Goal: Task Accomplishment & Management: Use online tool/utility

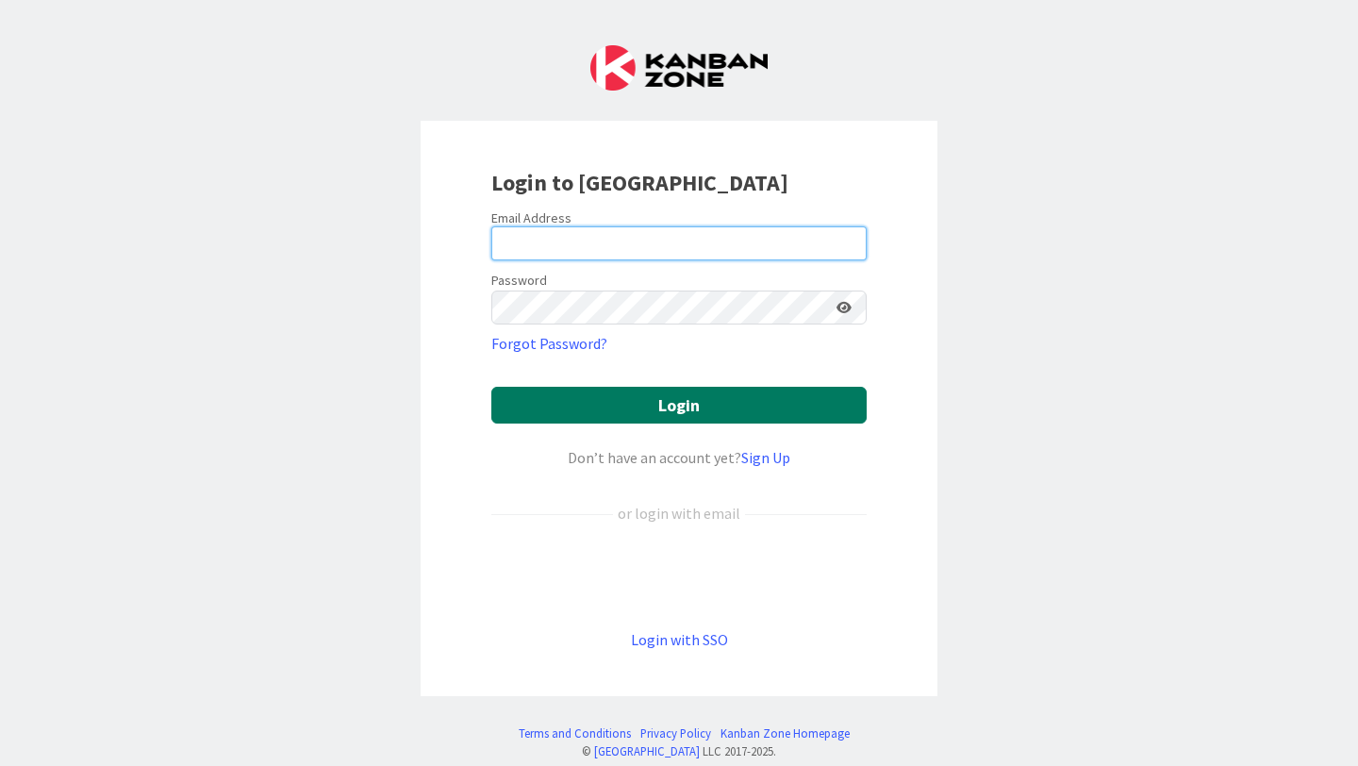
type input "[EMAIL_ADDRESS][PERSON_NAME][DOMAIN_NAME]"
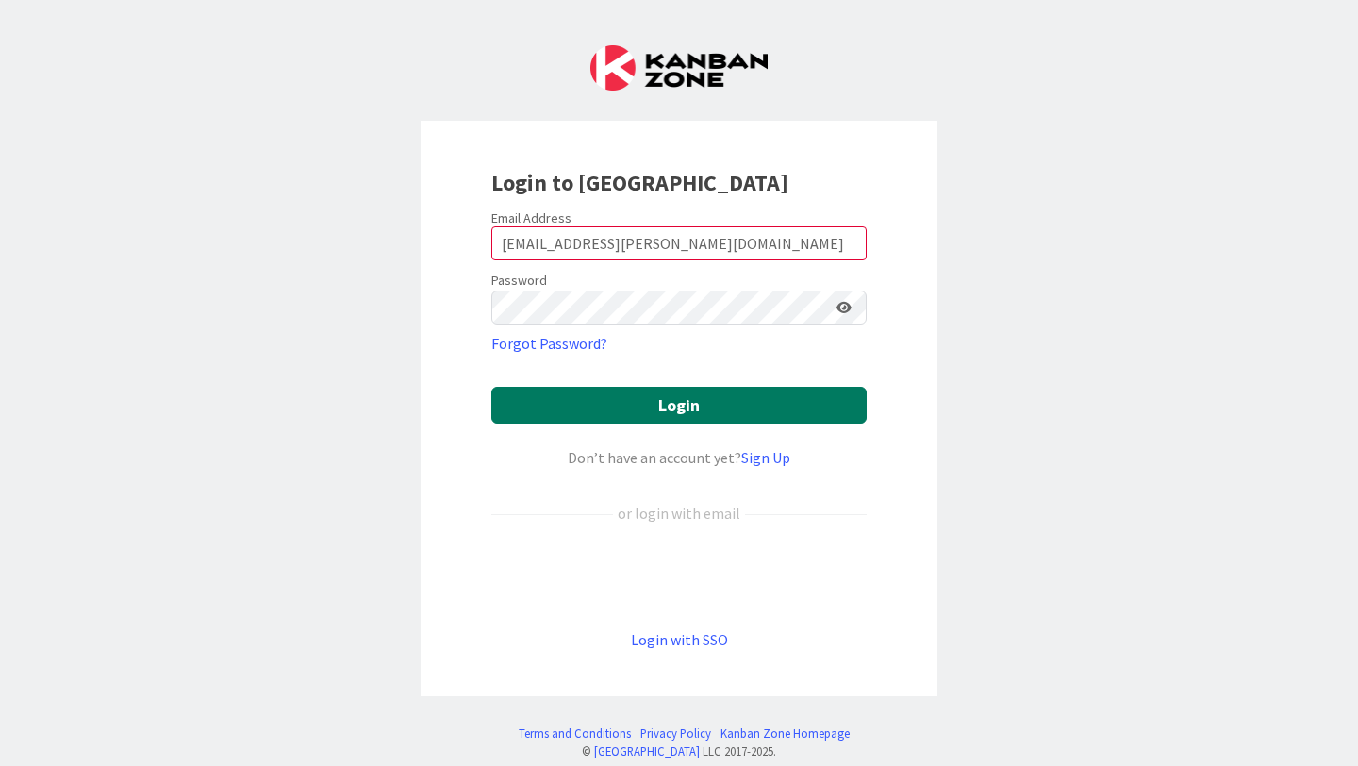
click at [672, 410] on button "Login" at bounding box center [678, 405] width 375 height 37
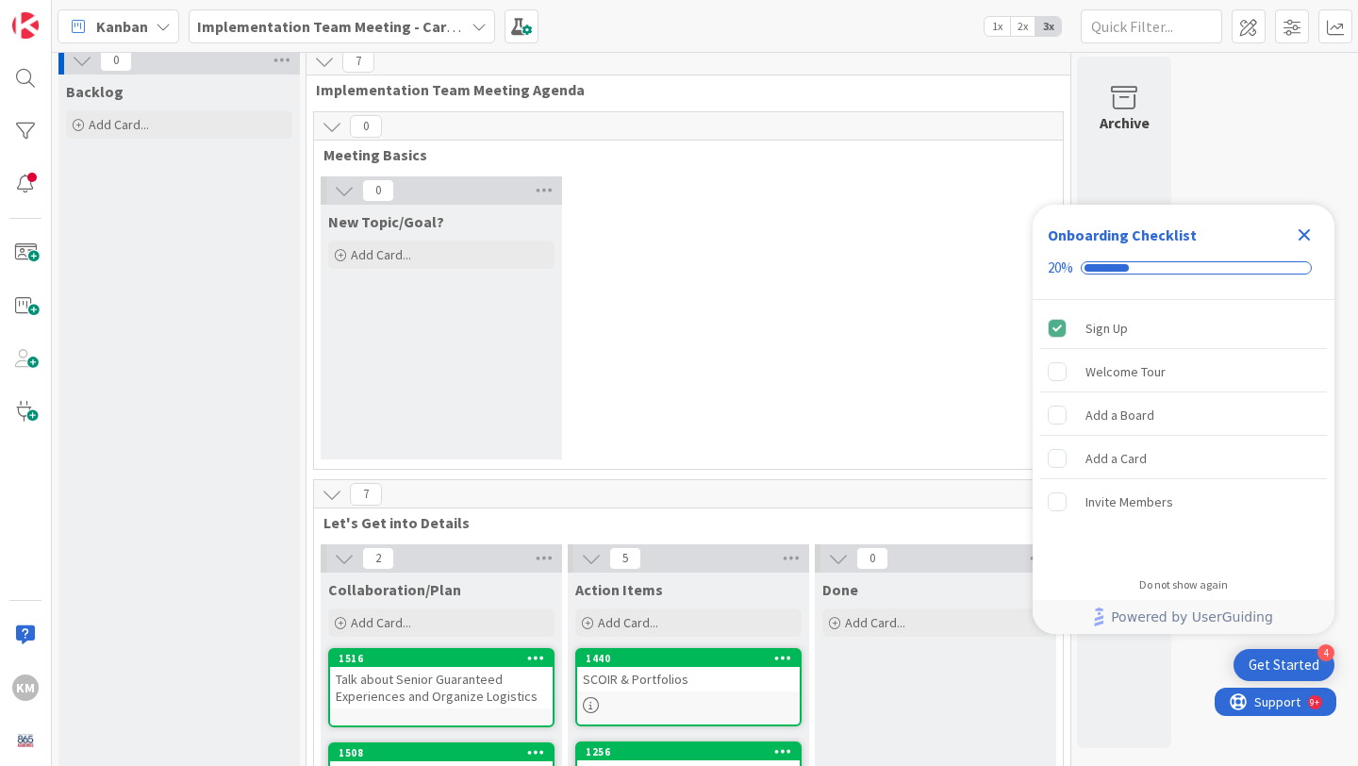
scroll to position [11, 0]
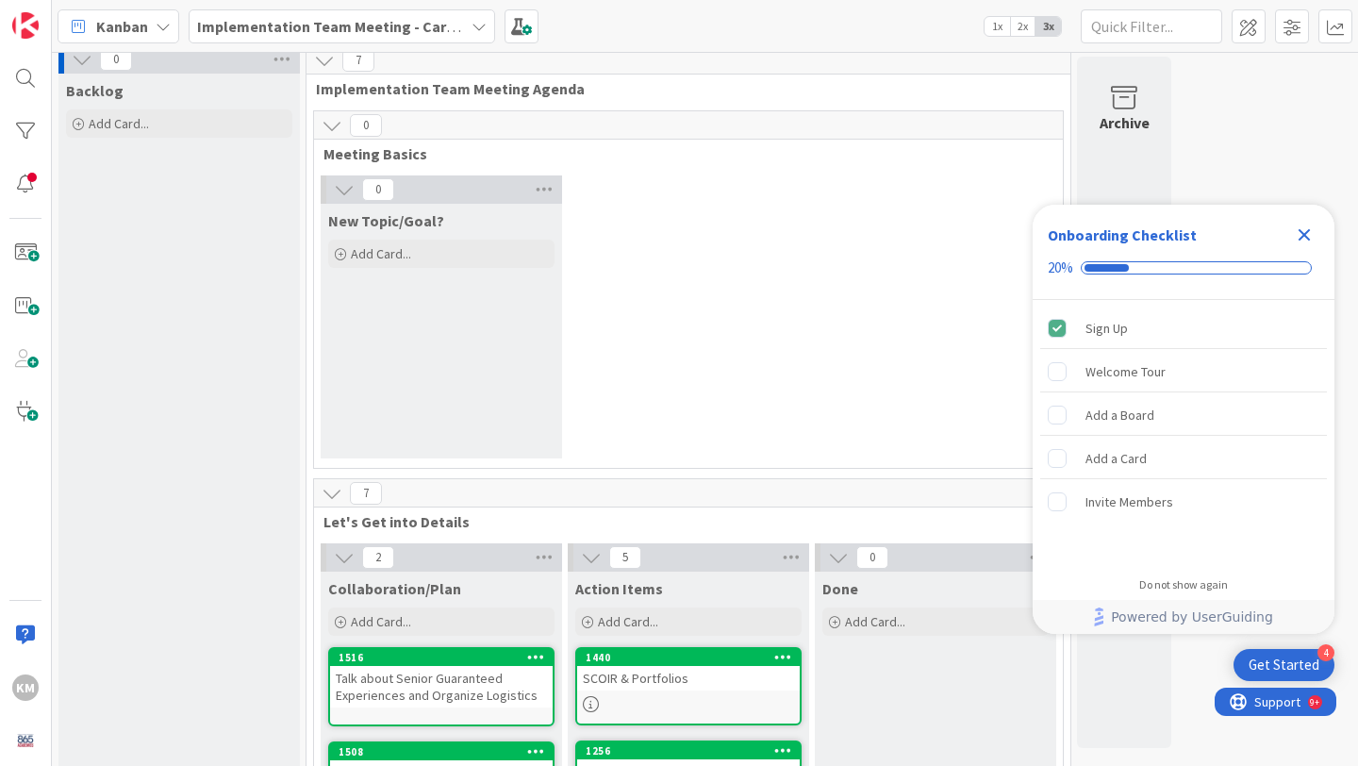
click at [487, 22] on div "Implementation Team Meeting - Career Themed" at bounding box center [342, 26] width 307 height 34
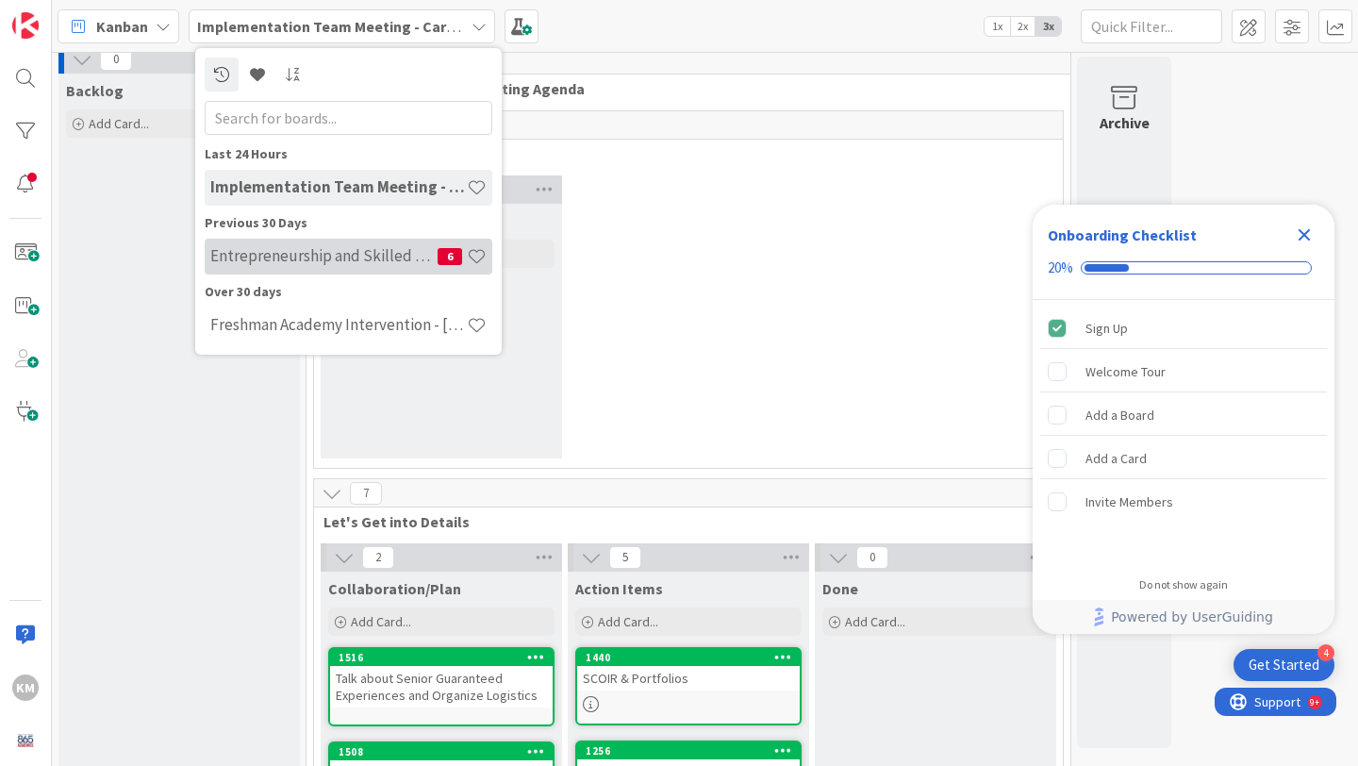
click at [418, 261] on h4 "Entrepreneurship and Skilled Services Interventions - [DATE]-[DATE]" at bounding box center [323, 255] width 227 height 19
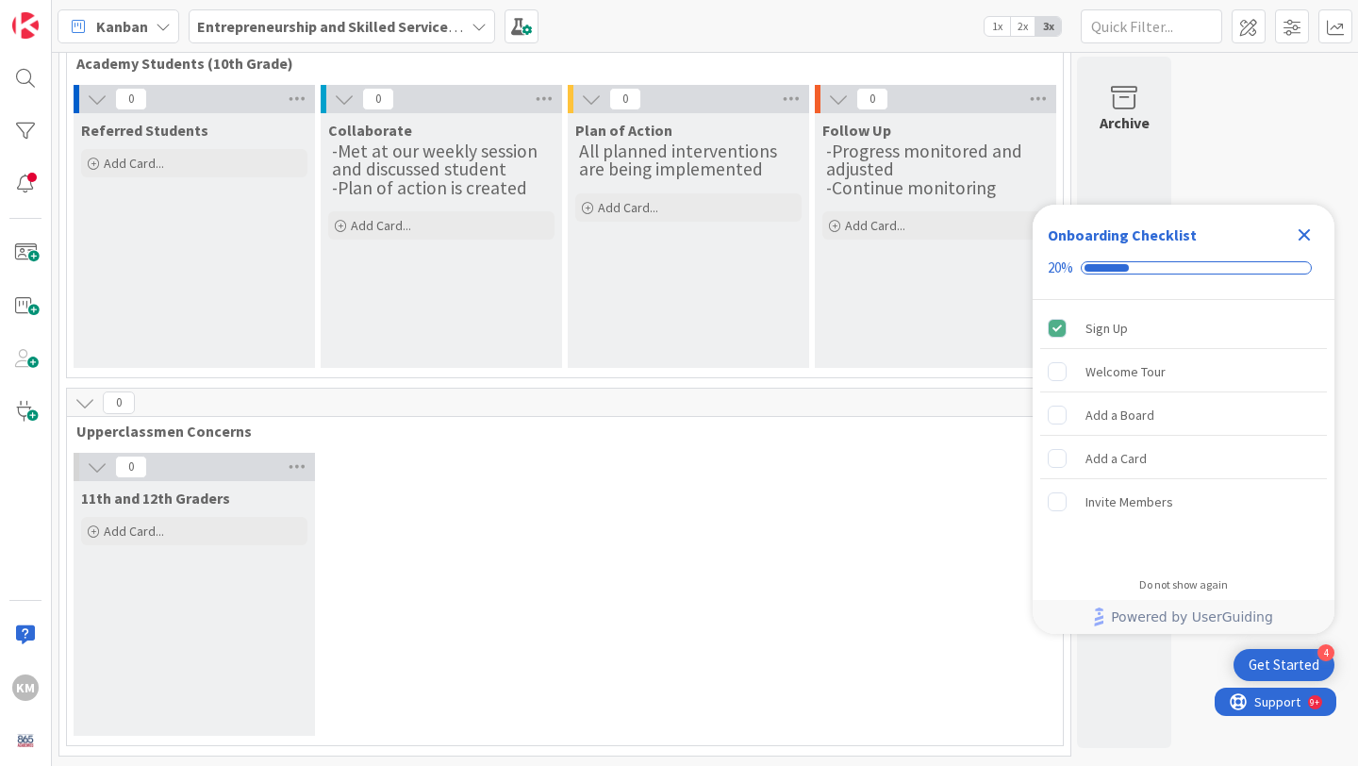
click at [1314, 235] on icon "Close Checklist" at bounding box center [1304, 235] width 23 height 23
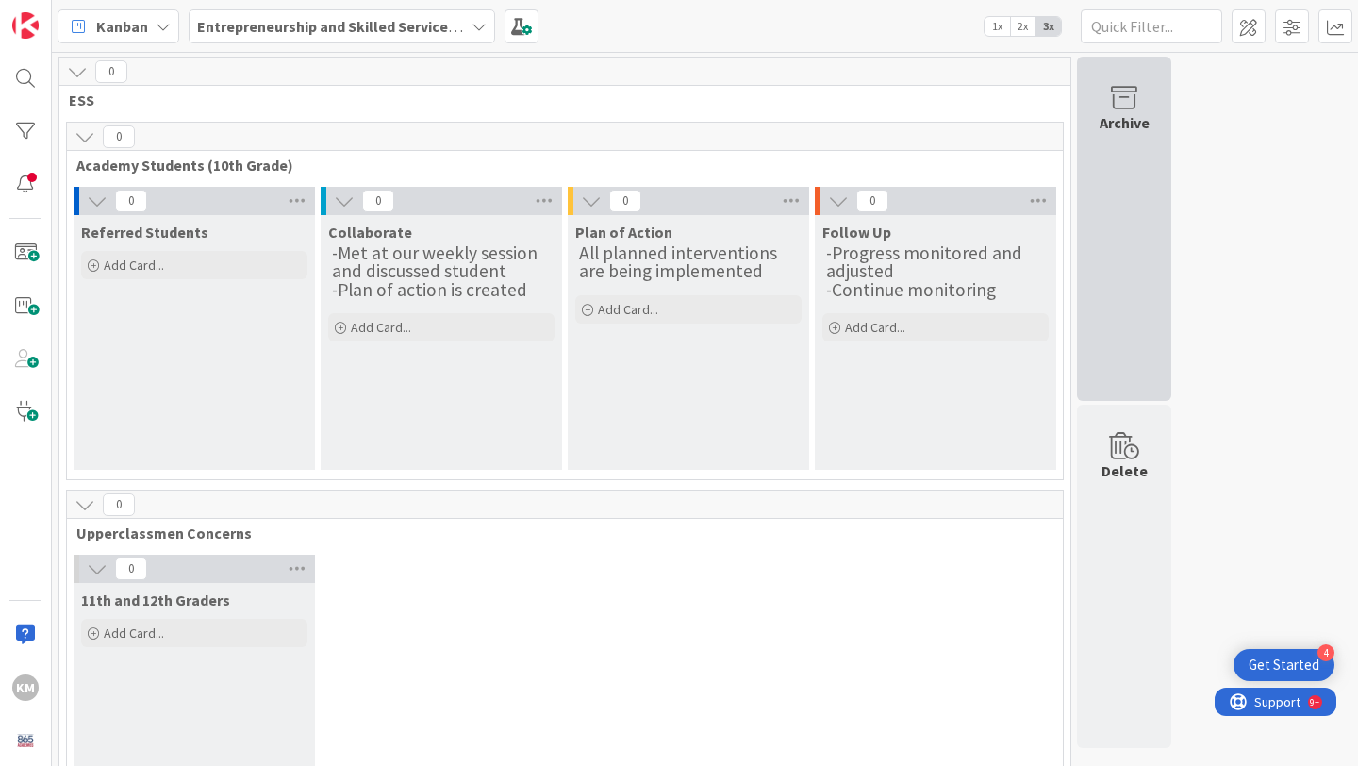
click at [1157, 199] on div "Archive" at bounding box center [1124, 229] width 94 height 344
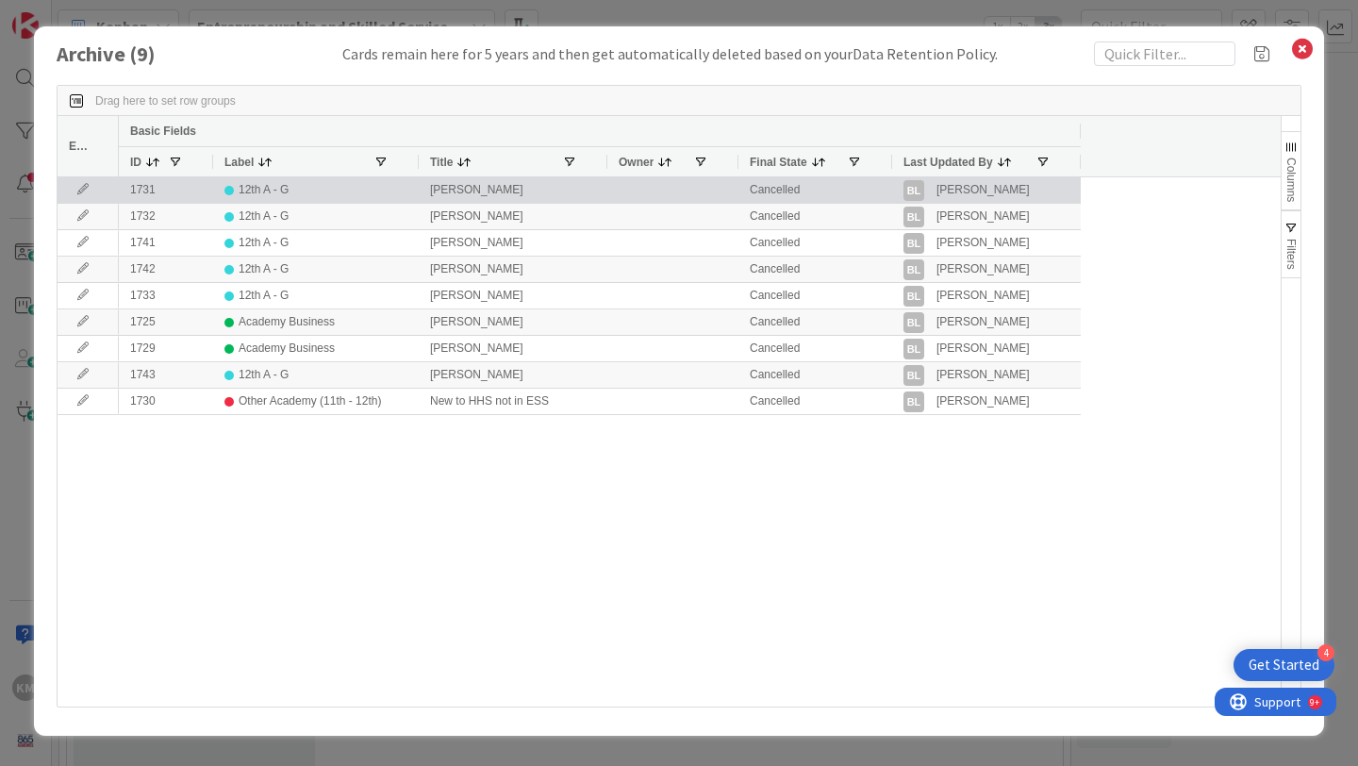
click at [86, 188] on icon at bounding box center [83, 189] width 28 height 11
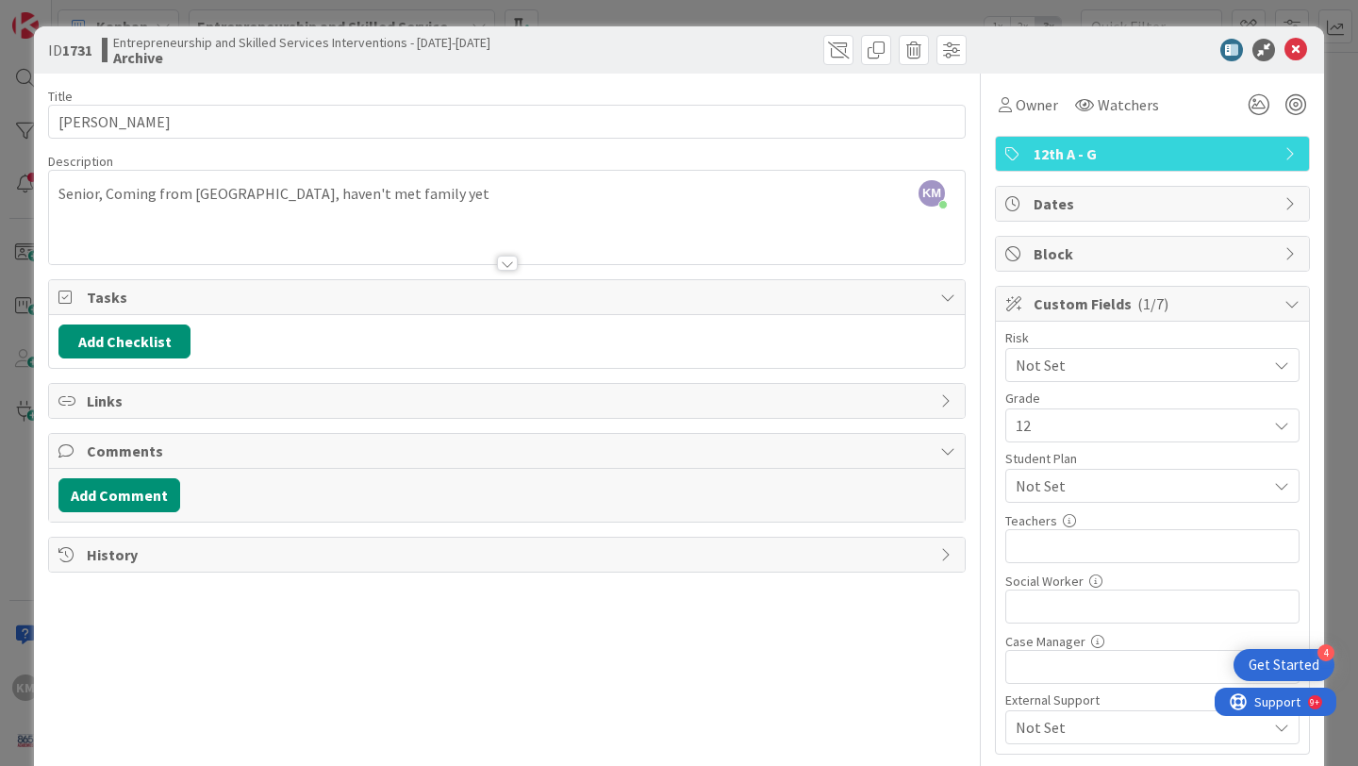
click at [407, 188] on div "KM [PERSON_NAME] just joined Senior, Coming from [GEOGRAPHIC_DATA], haven't met…" at bounding box center [507, 217] width 916 height 93
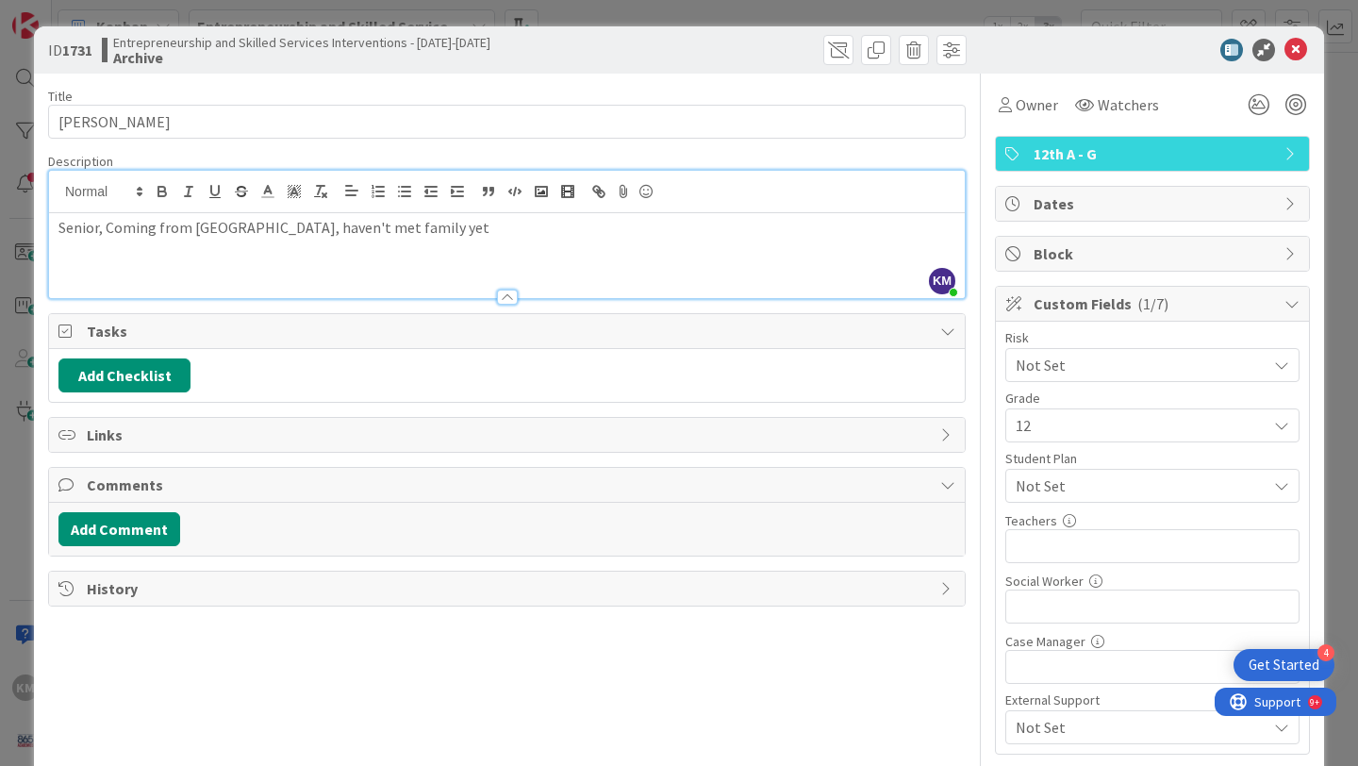
click at [1102, 364] on span "Not Set" at bounding box center [1136, 365] width 241 height 26
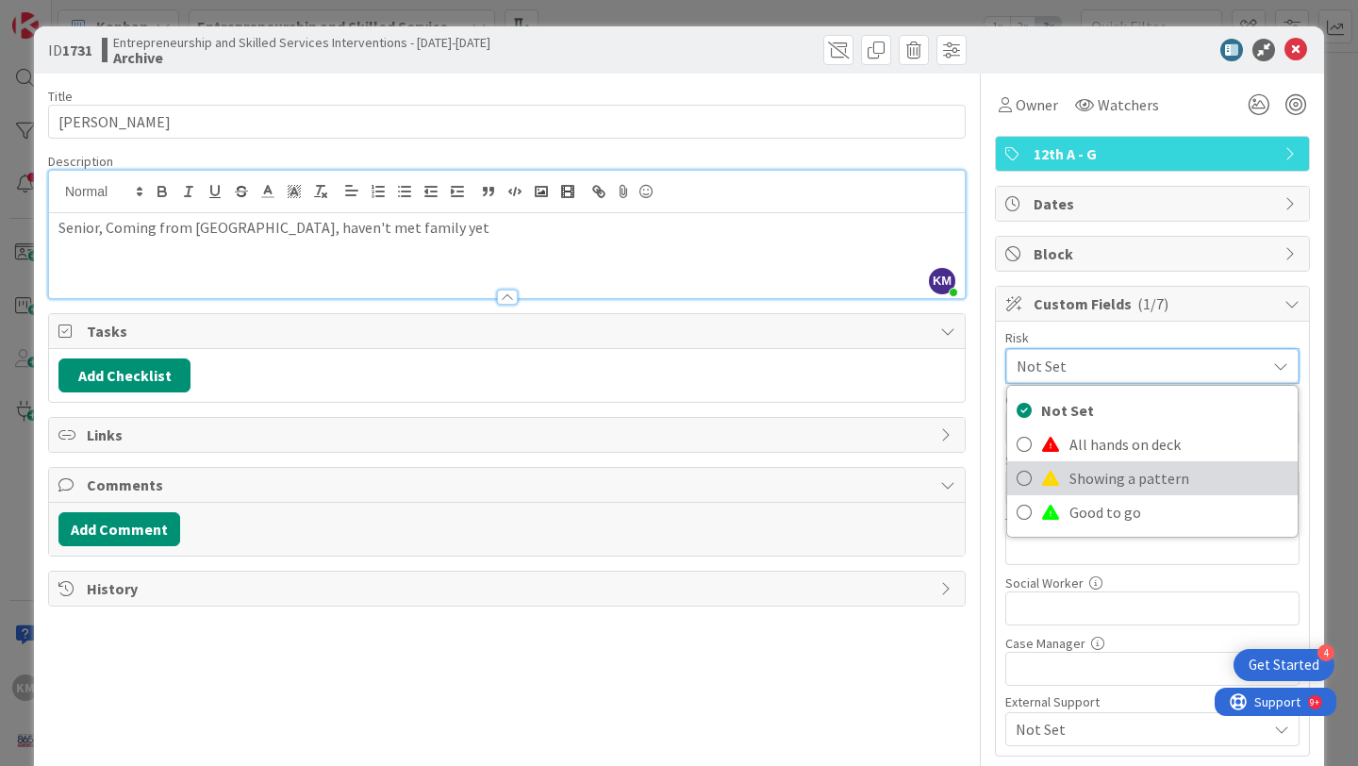
click at [1109, 480] on span "Showing a pattern" at bounding box center [1179, 478] width 219 height 28
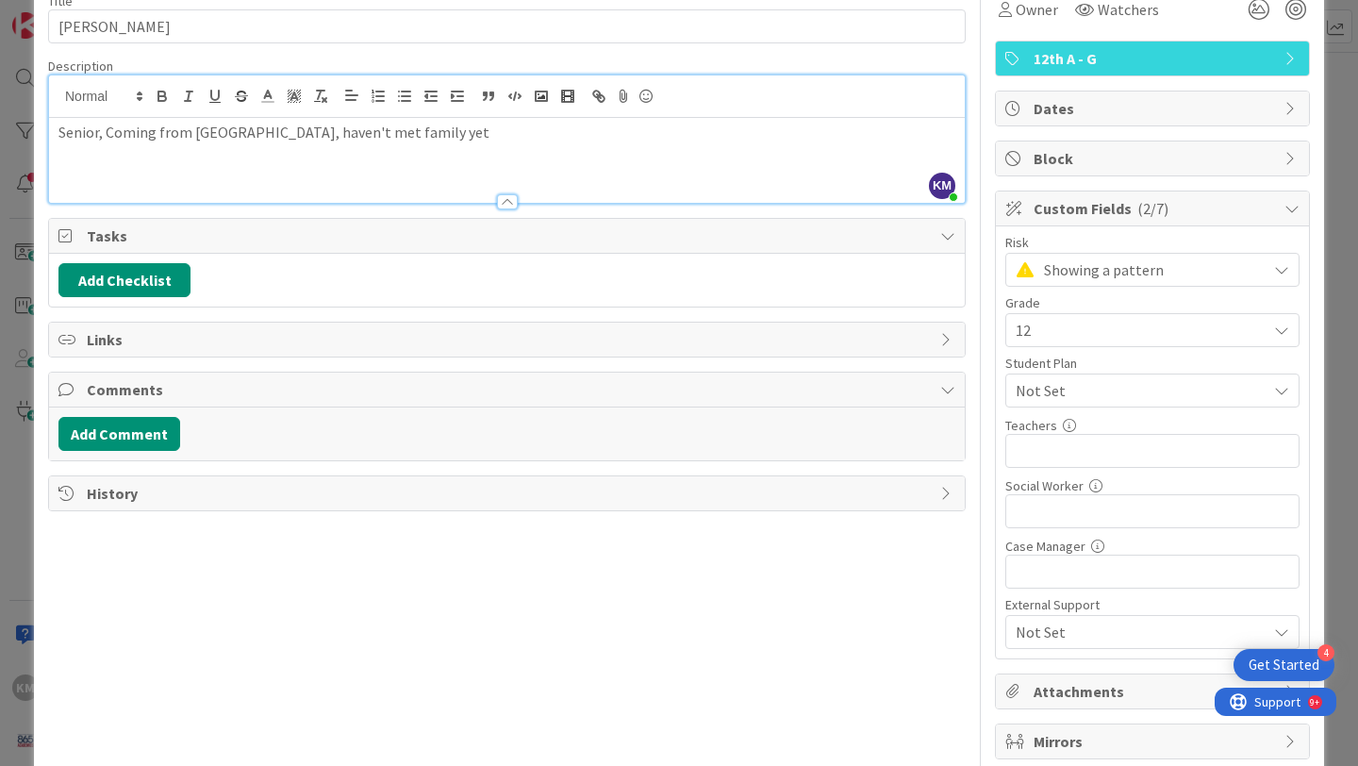
scroll to position [103, 0]
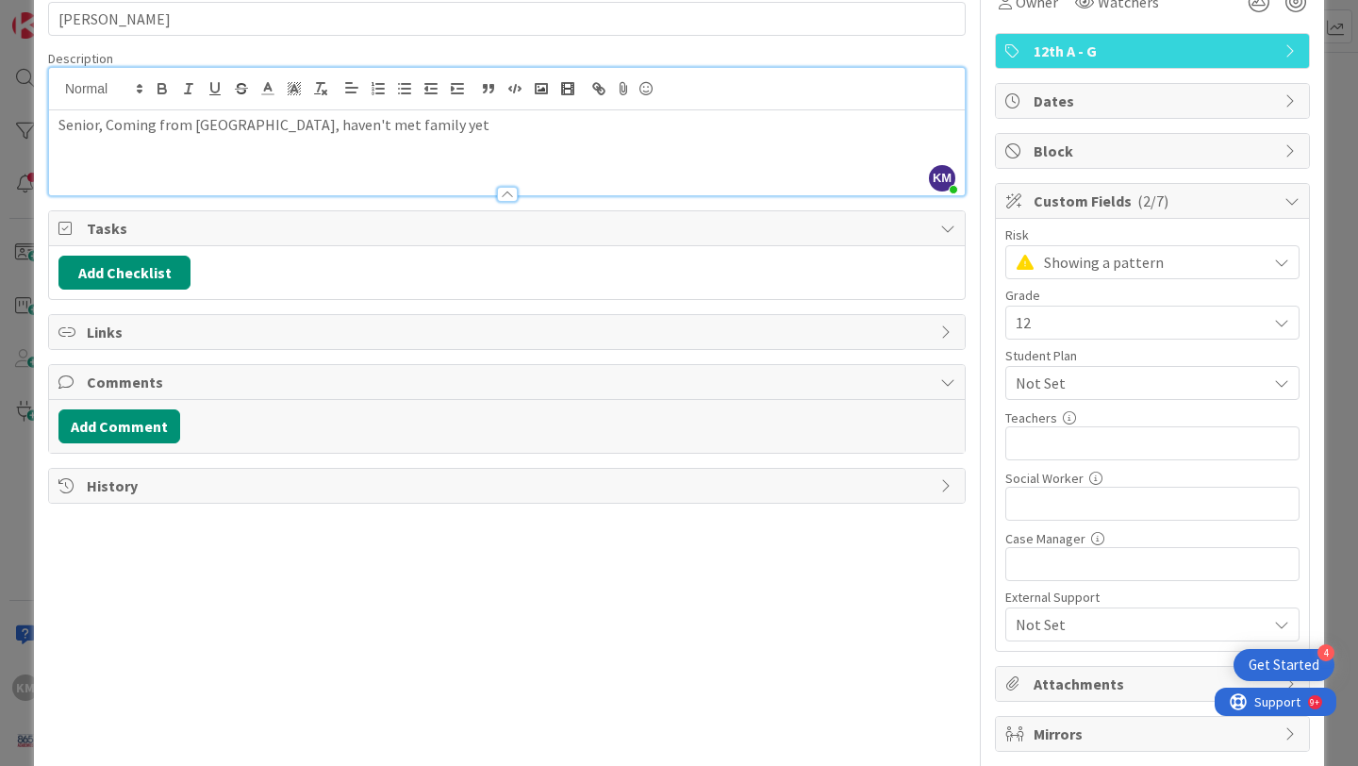
click at [1143, 385] on span "Not Set" at bounding box center [1141, 383] width 251 height 23
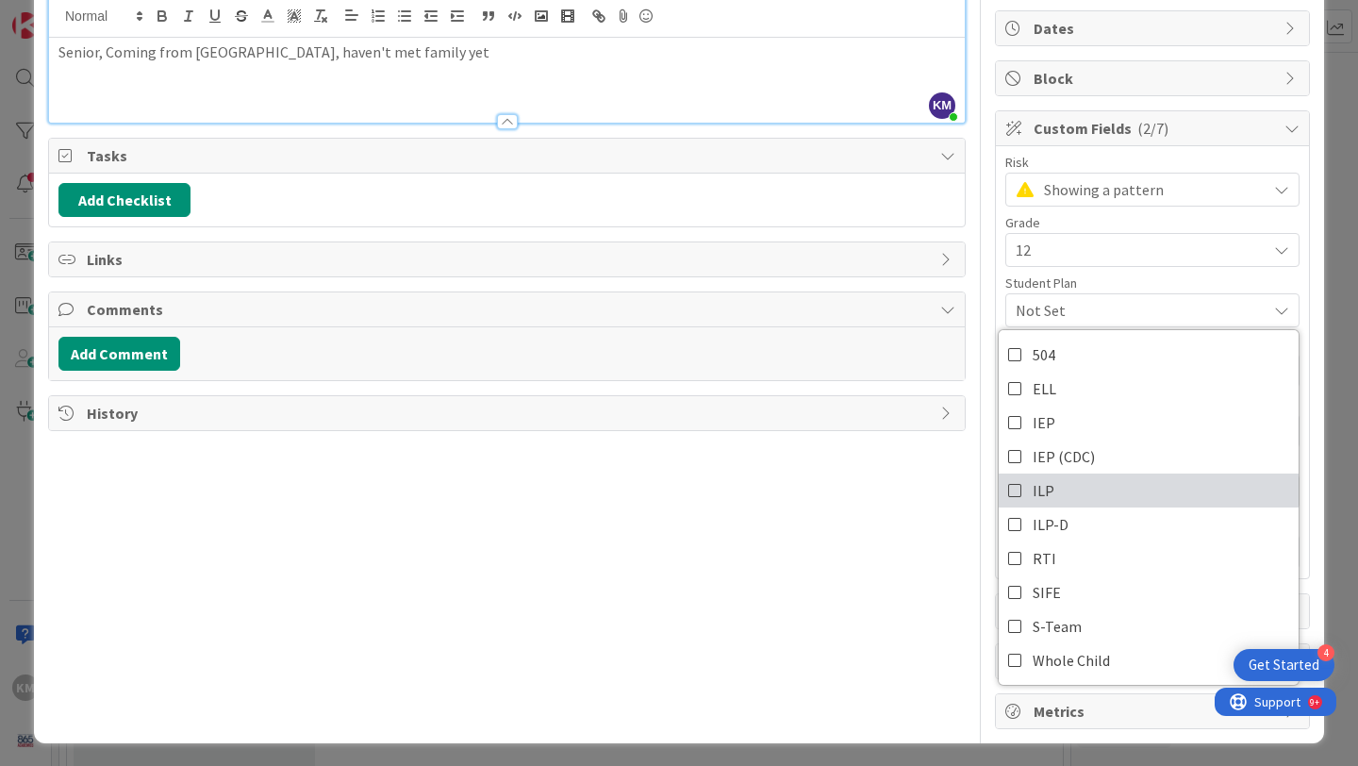
scroll to position [179, 0]
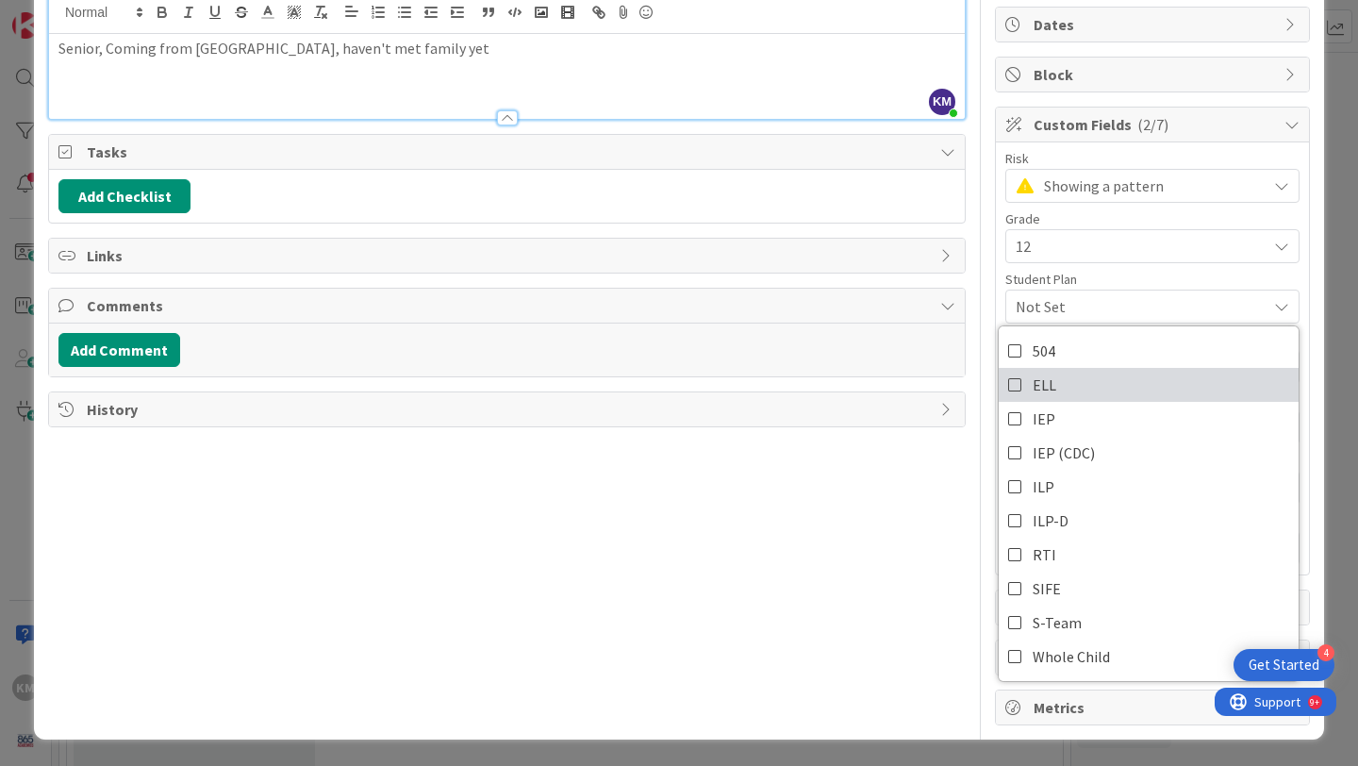
click at [1017, 387] on icon at bounding box center [1015, 385] width 15 height 28
click at [860, 534] on div "Title 28 / 128 [PERSON_NAME] Description KM [PERSON_NAME] just joined Senior, C…" at bounding box center [507, 309] width 918 height 831
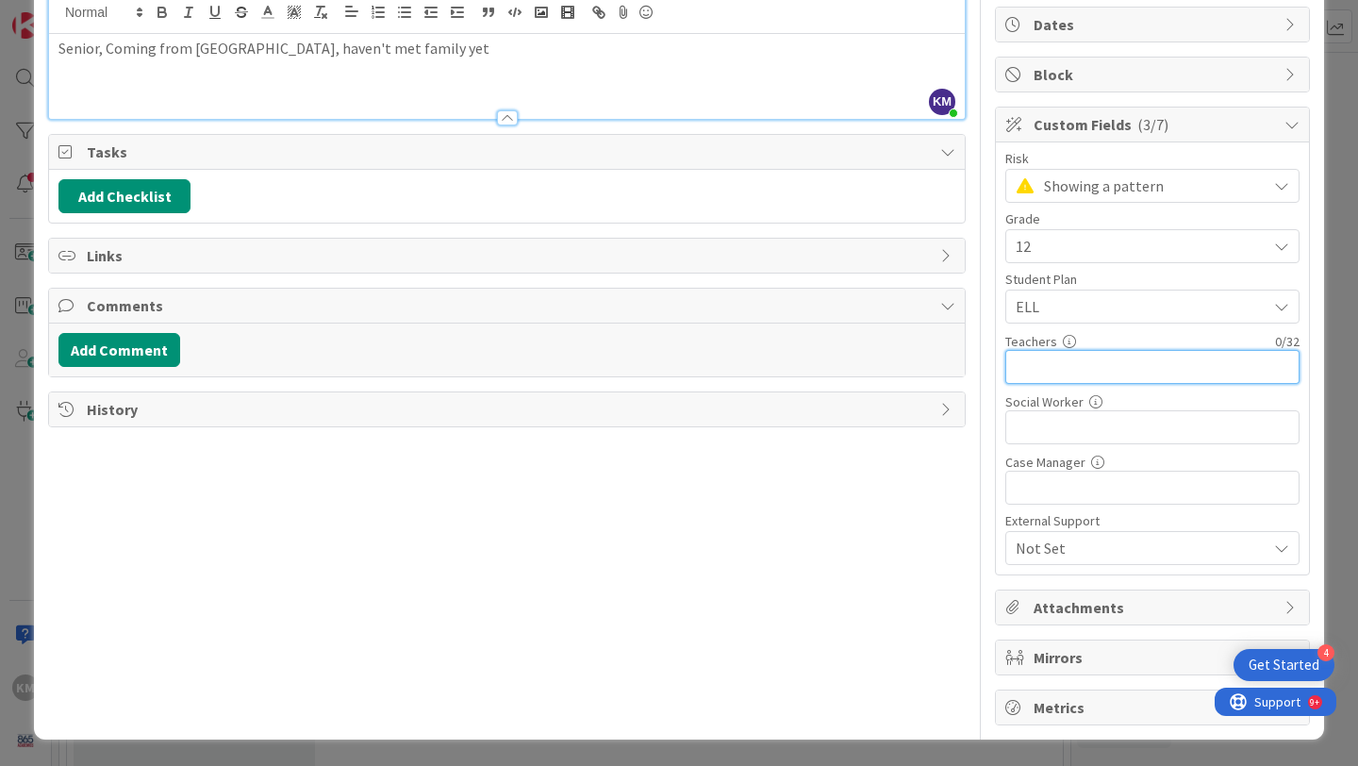
click at [1055, 371] on input "text" at bounding box center [1152, 367] width 294 height 34
type input "t"
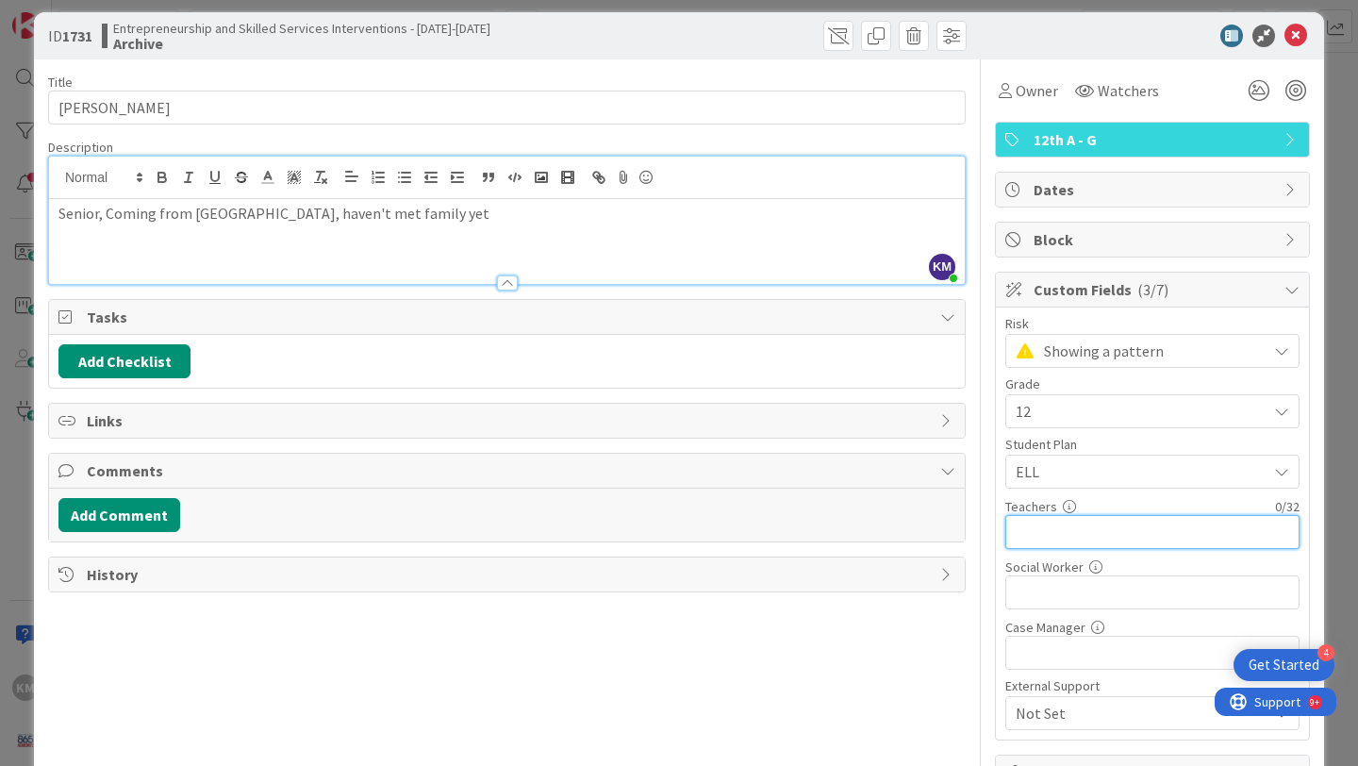
scroll to position [0, 0]
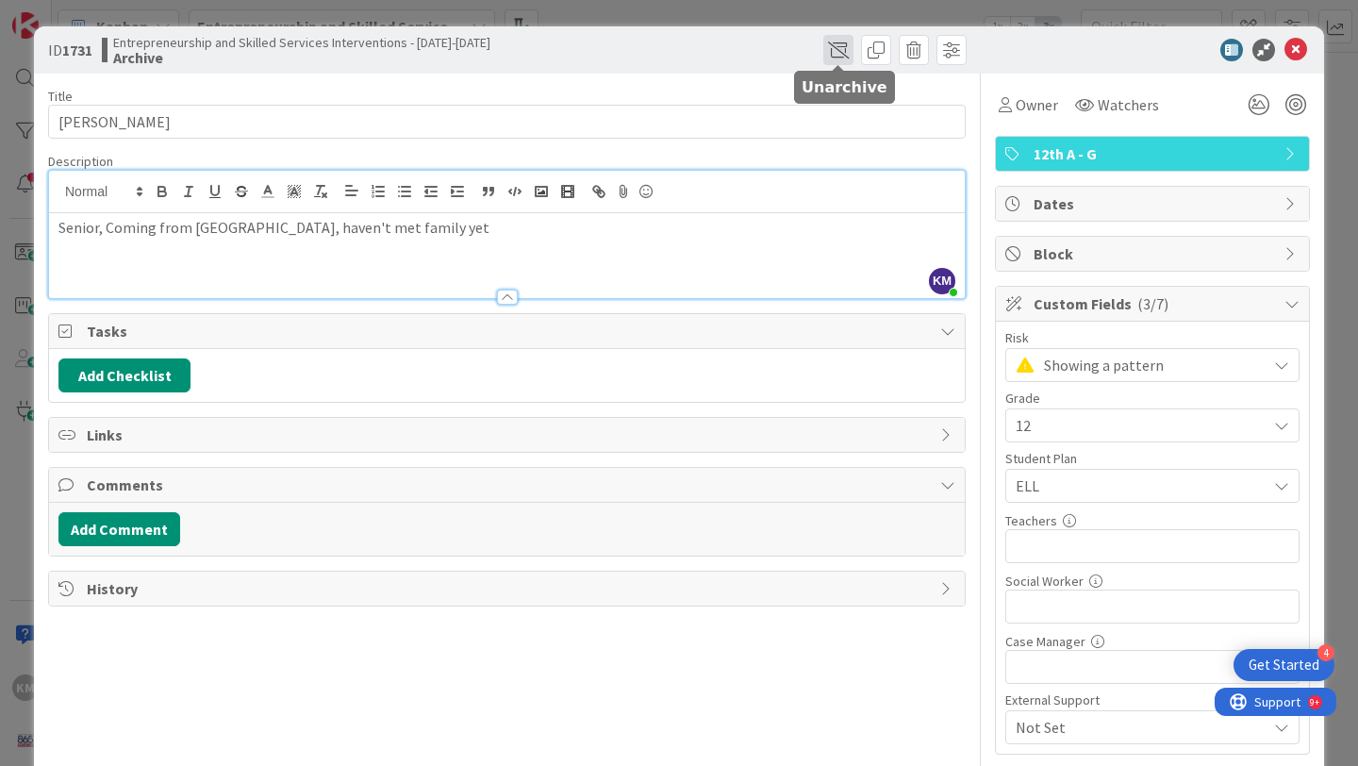
click at [837, 45] on span at bounding box center [838, 50] width 30 height 30
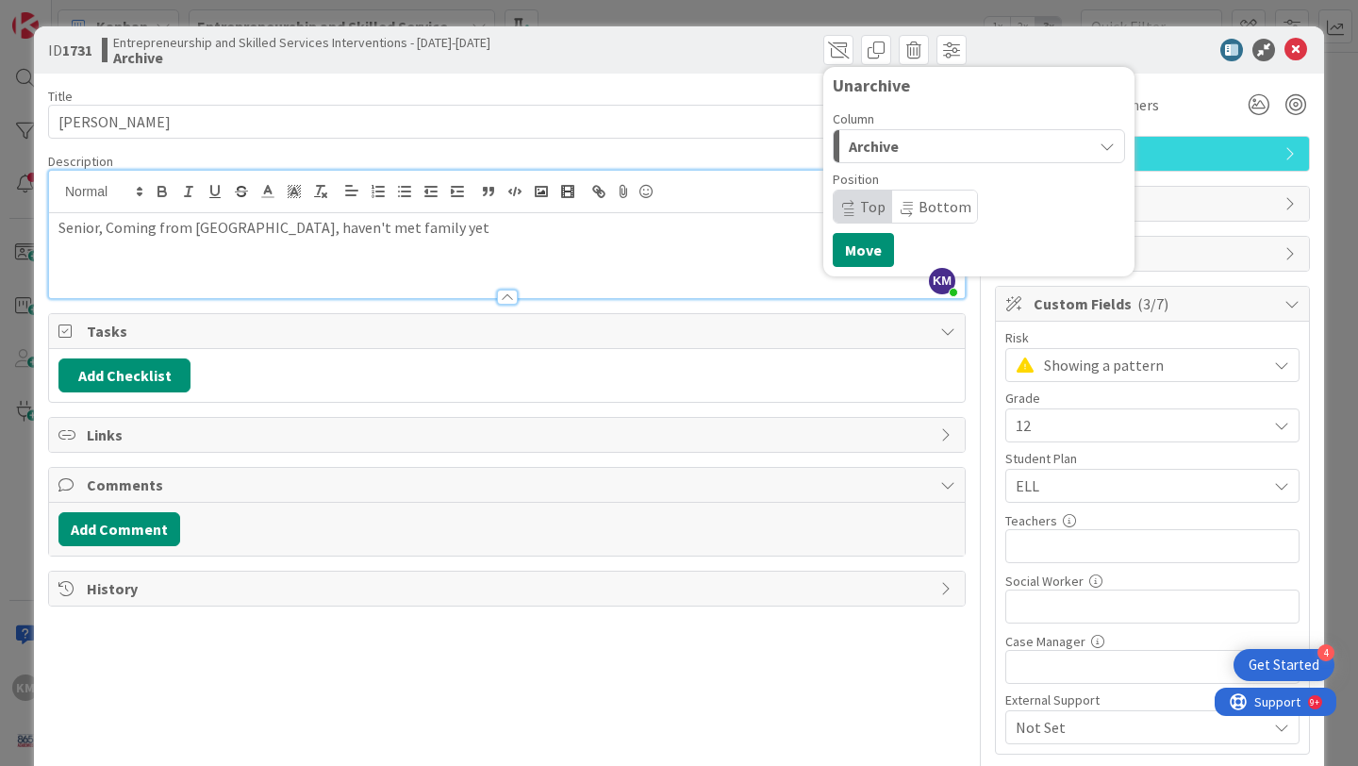
click at [932, 147] on div "Archive" at bounding box center [968, 146] width 248 height 30
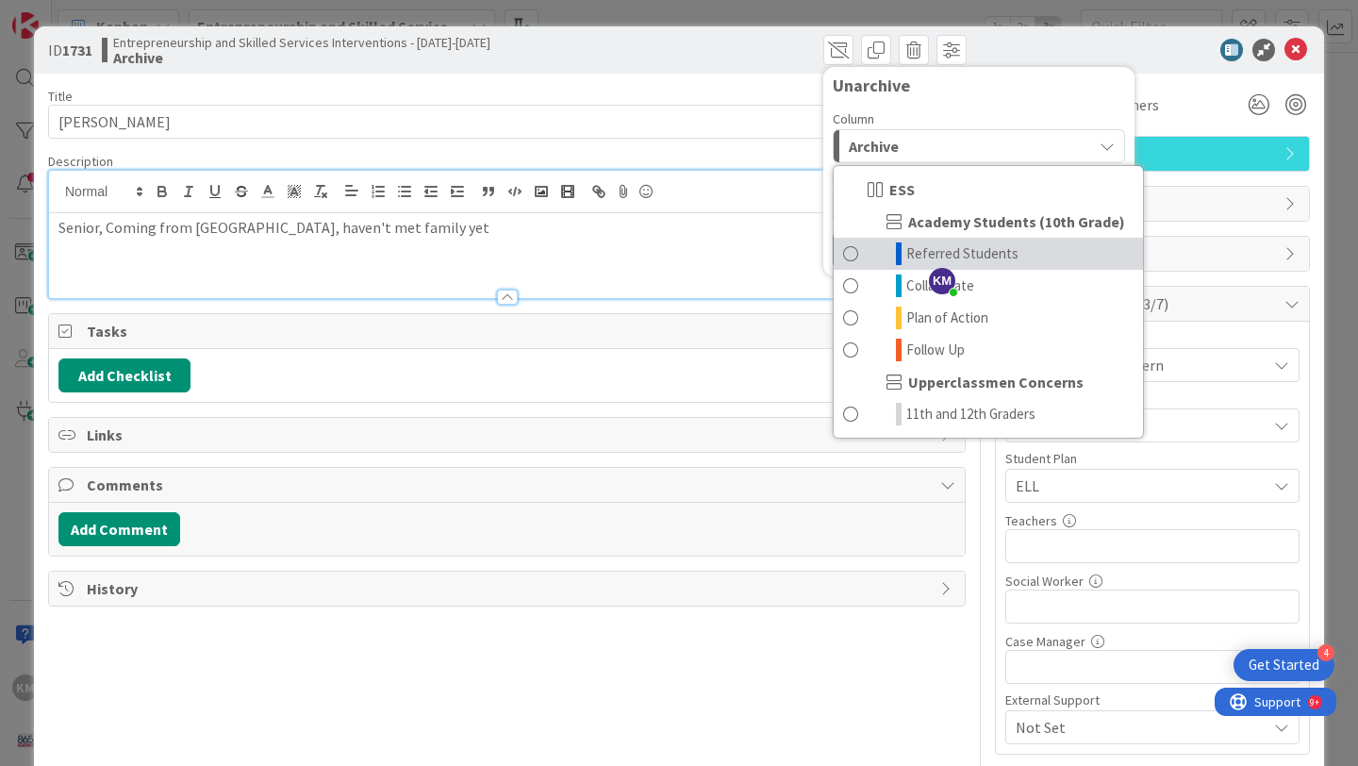
click at [917, 255] on span "Referred Students" at bounding box center [962, 253] width 112 height 23
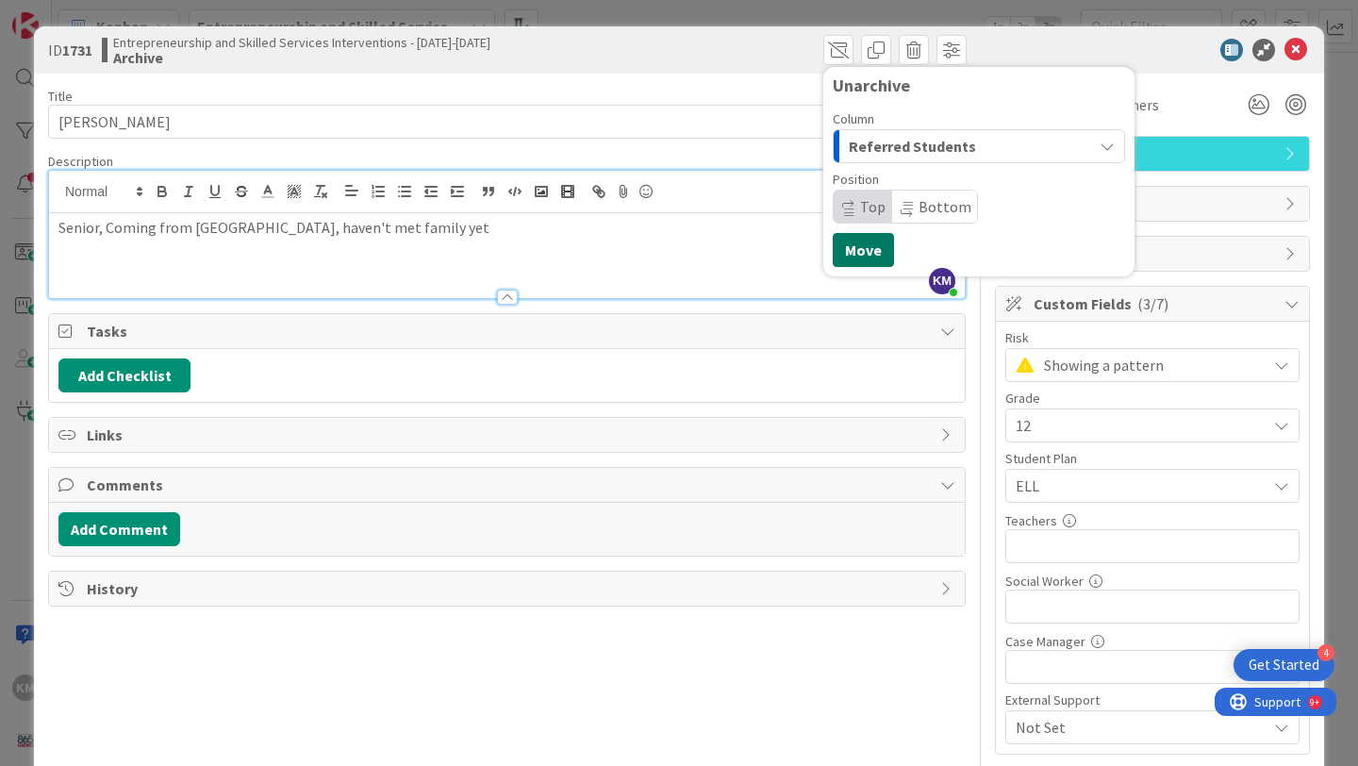
click at [867, 251] on button "Move" at bounding box center [863, 250] width 61 height 34
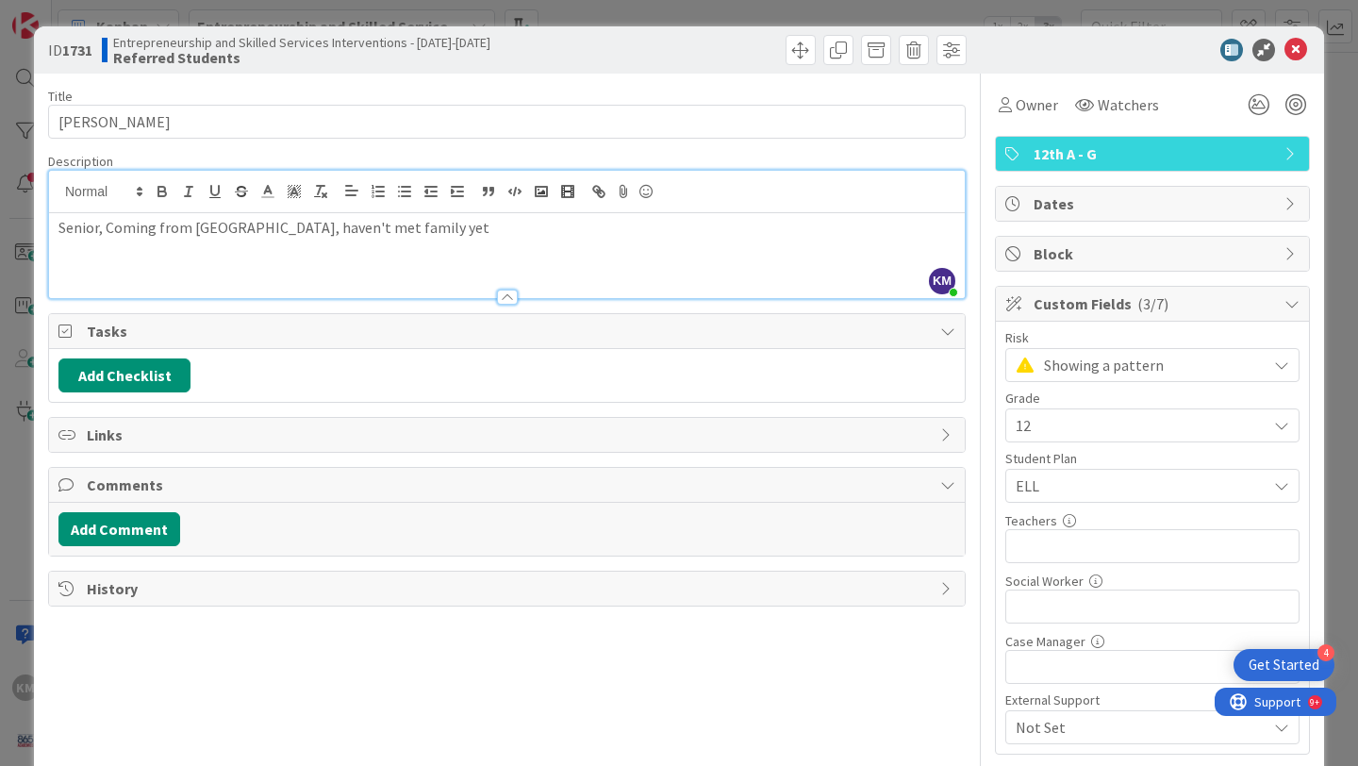
click at [412, 230] on p "Senior, Coming from [GEOGRAPHIC_DATA], haven't met family yet" at bounding box center [506, 228] width 897 height 22
click at [1145, 155] on span "12th A - G" at bounding box center [1154, 153] width 241 height 23
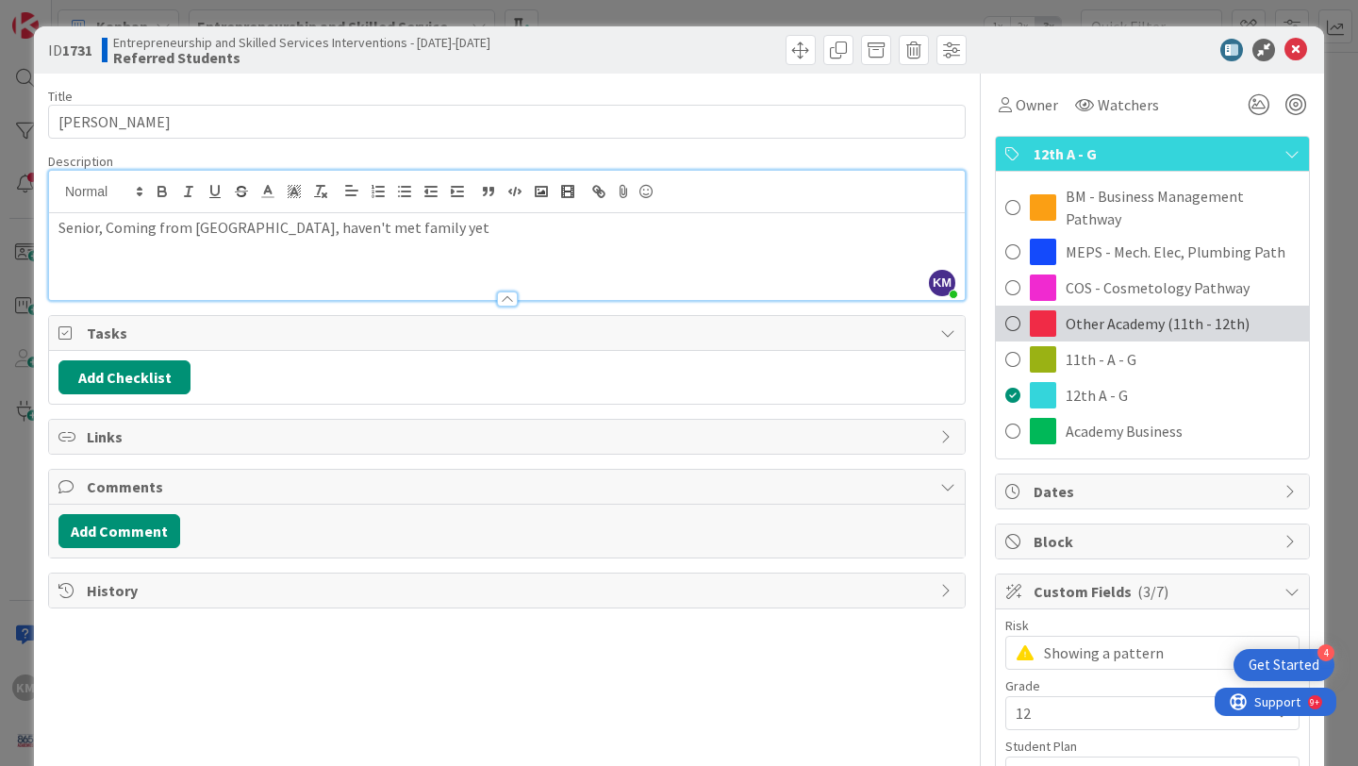
click at [1013, 309] on span at bounding box center [1012, 323] width 15 height 28
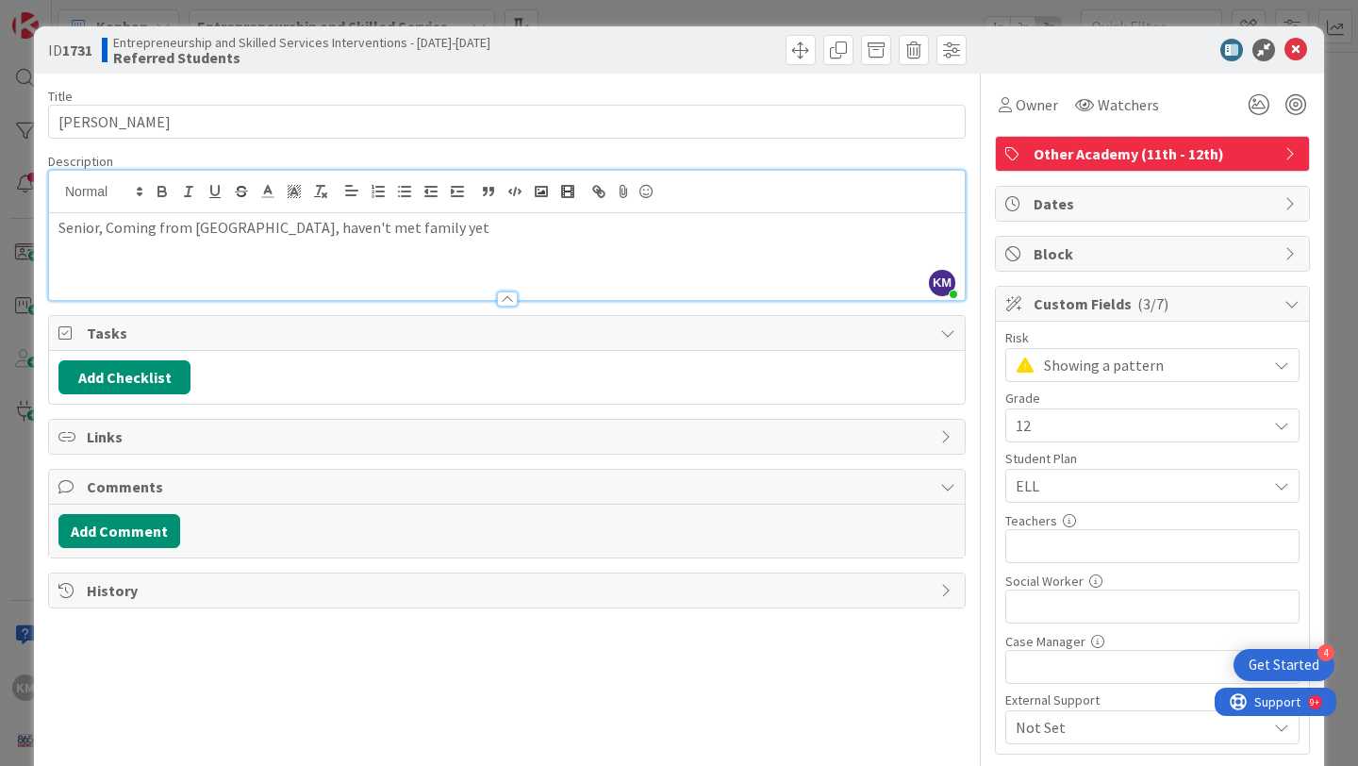
click at [1240, 164] on span "Other Academy (11th - 12th)" at bounding box center [1154, 153] width 241 height 23
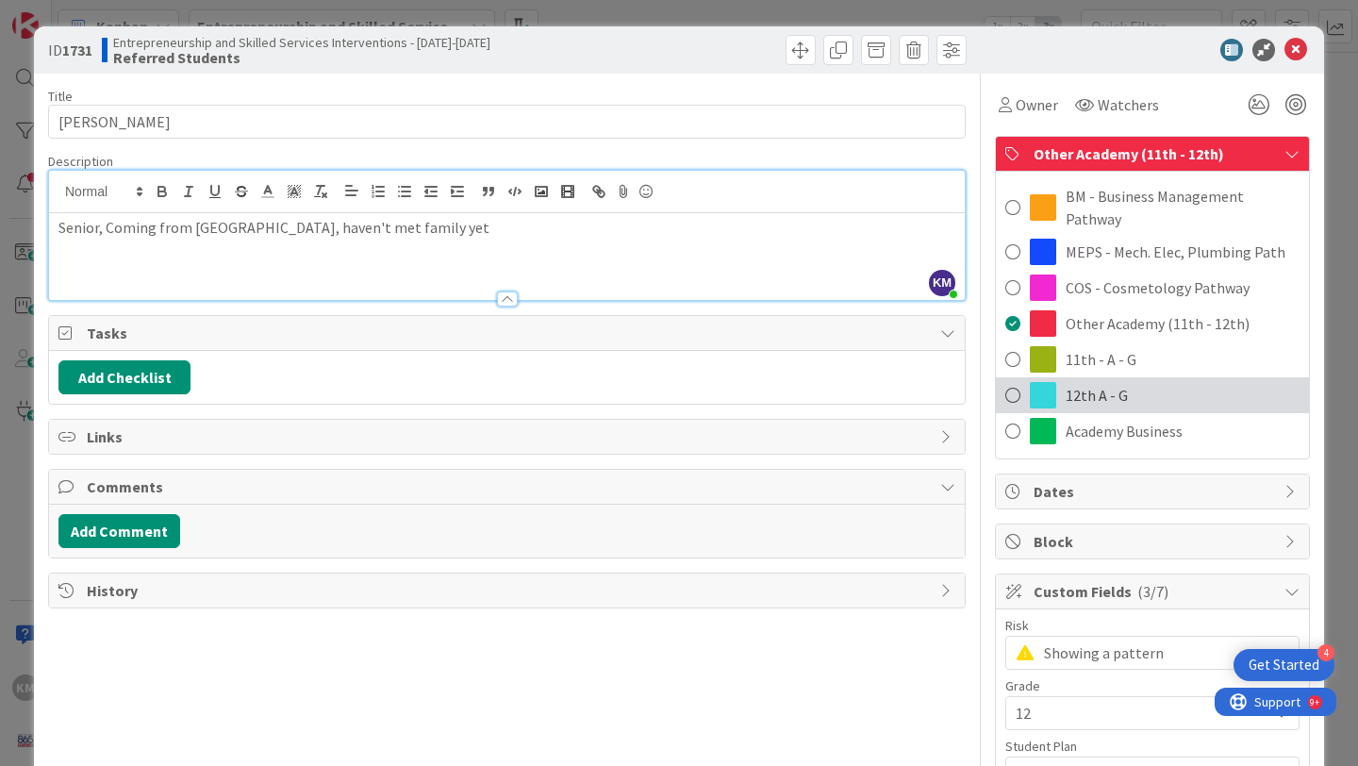
click at [1210, 379] on div "12th A - G" at bounding box center [1152, 395] width 313 height 36
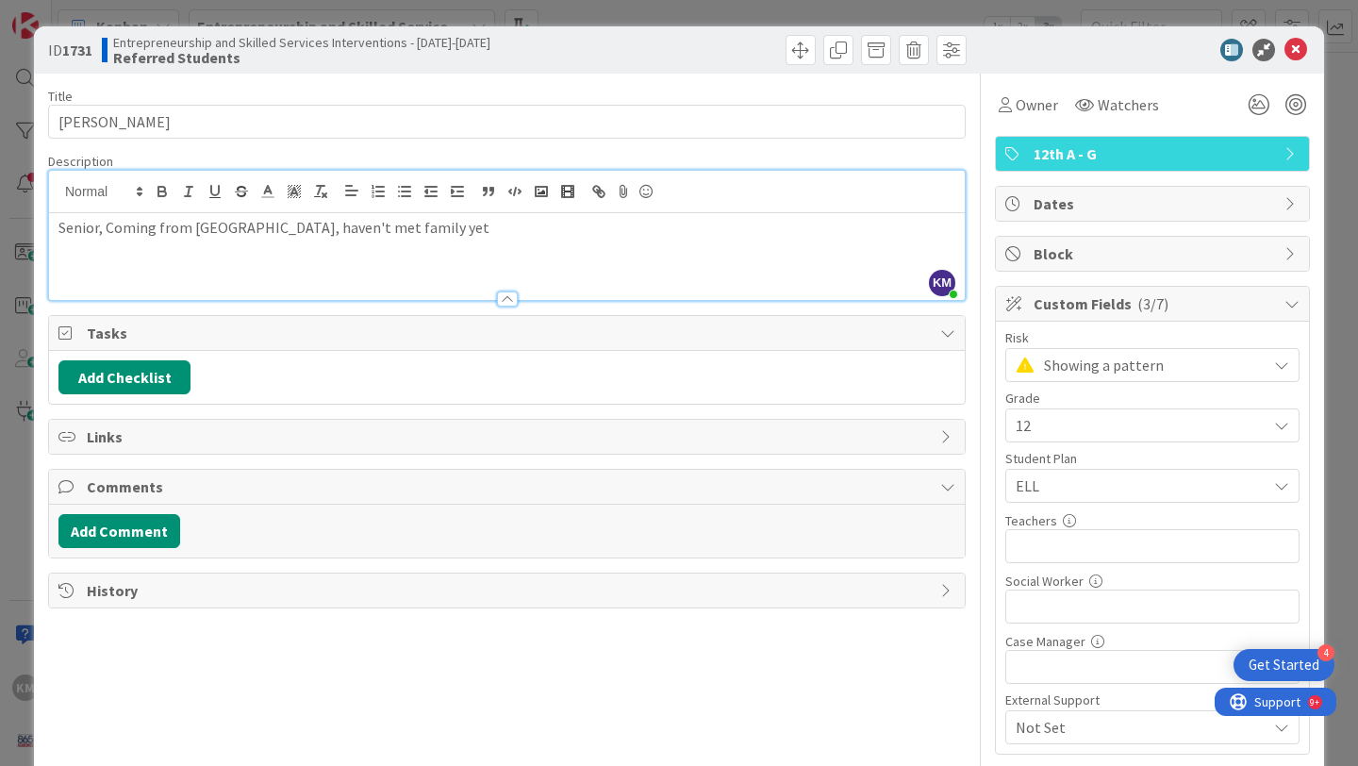
click at [1192, 161] on span "12th A - G" at bounding box center [1154, 153] width 241 height 23
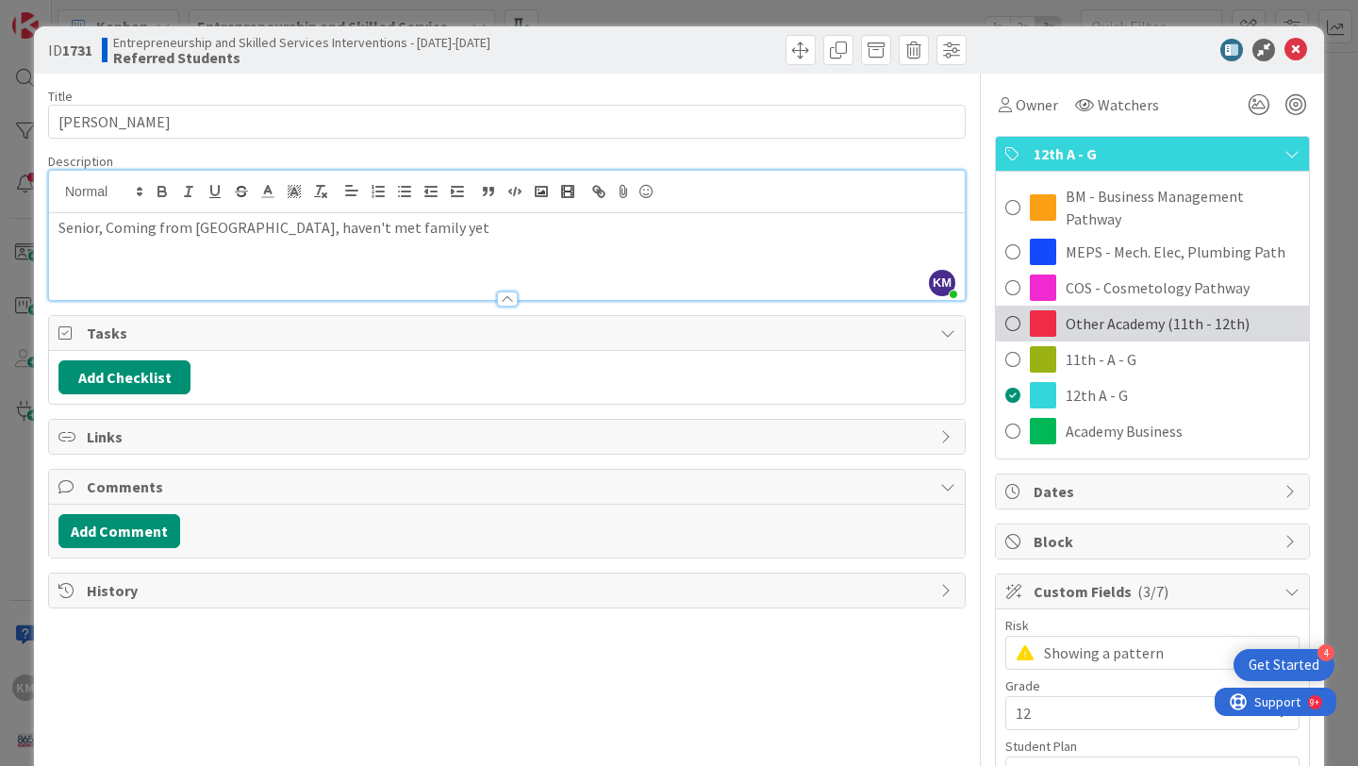
click at [1171, 312] on span "Other Academy (11th - 12th)" at bounding box center [1158, 323] width 184 height 23
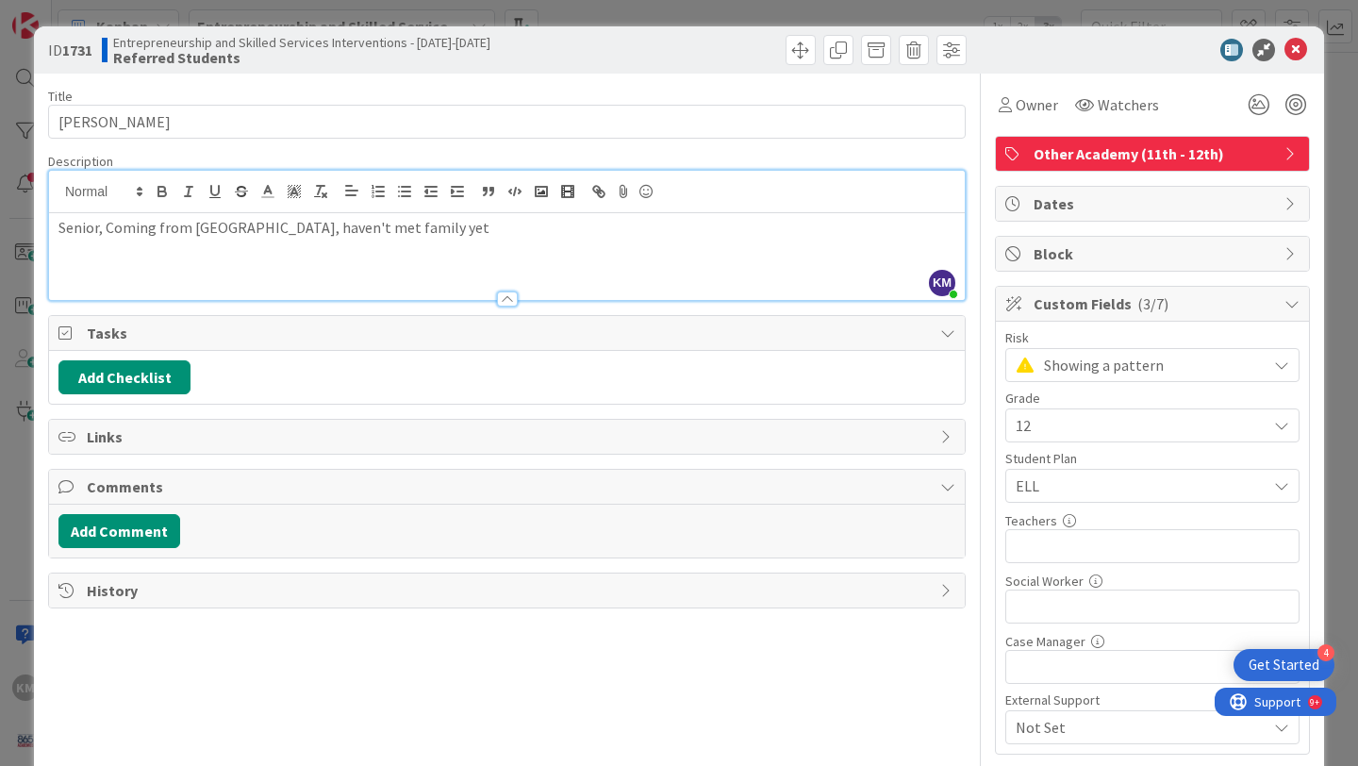
click at [1186, 161] on span "Other Academy (11th - 12th)" at bounding box center [1154, 153] width 241 height 23
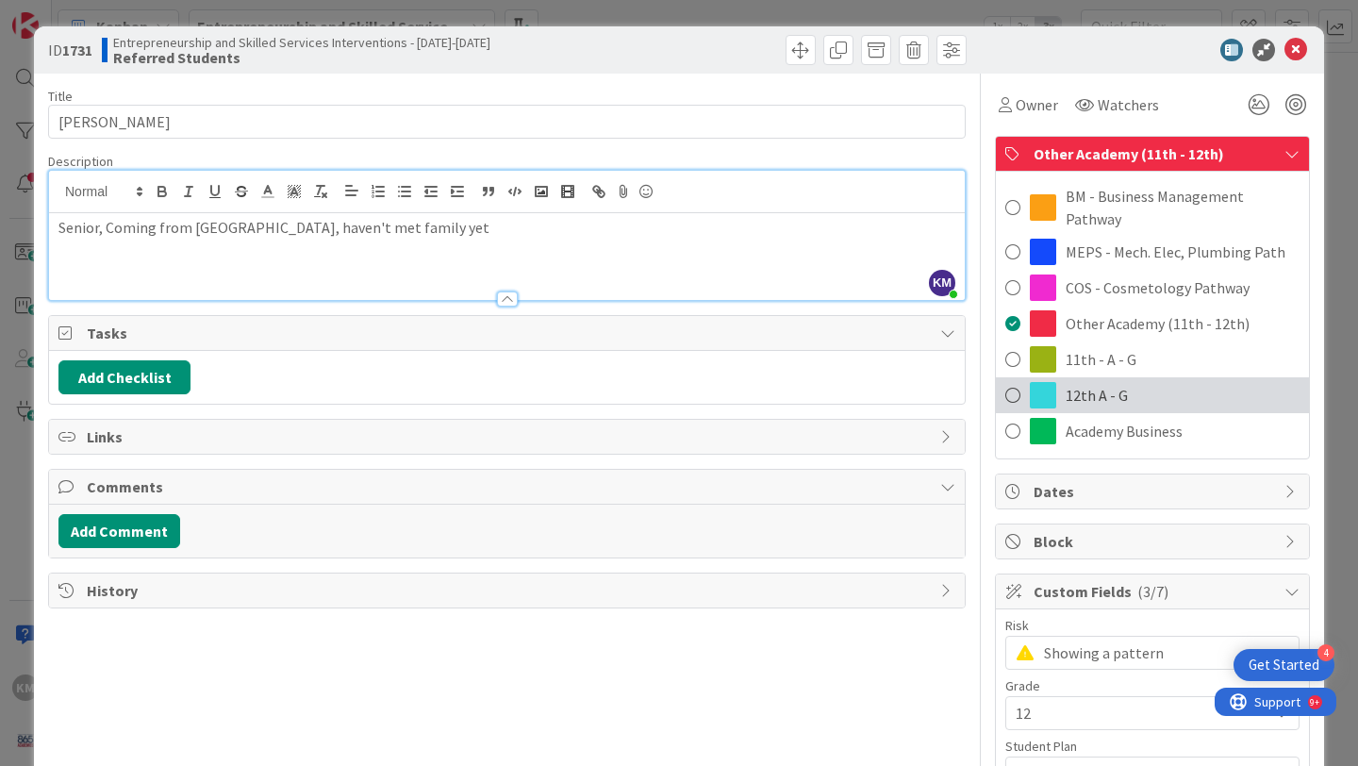
click at [1098, 384] on span "12th A - G" at bounding box center [1097, 395] width 62 height 23
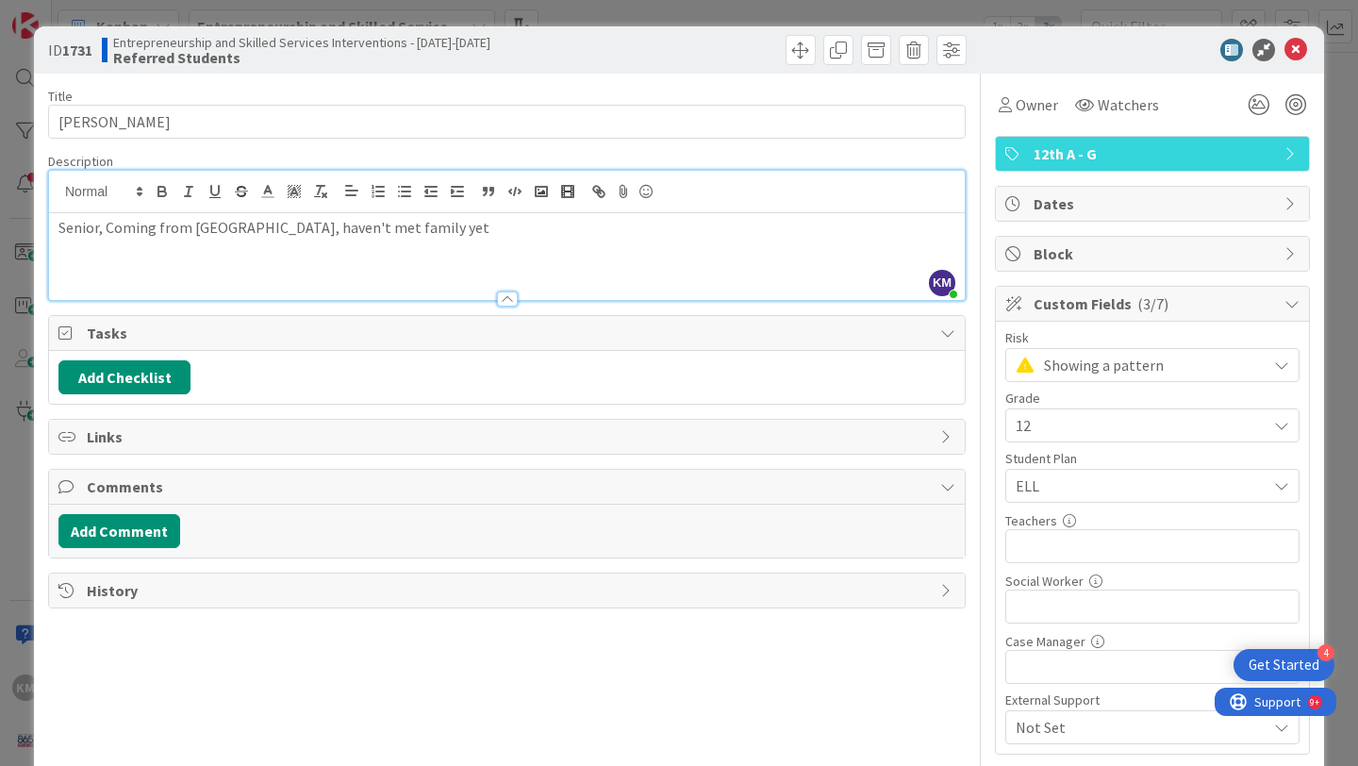
click at [774, 234] on p "Senior, Coming from [GEOGRAPHIC_DATA], haven't met family yet" at bounding box center [506, 228] width 897 height 22
